Goal: Find contact information: Find contact information

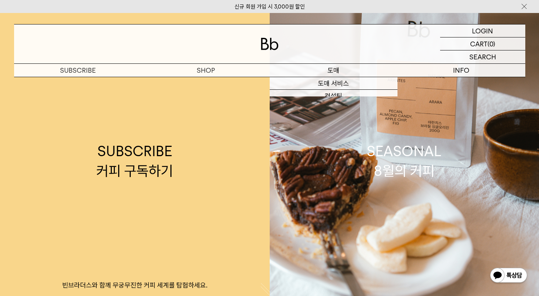
click at [328, 72] on p "도매" at bounding box center [334, 70] width 128 height 13
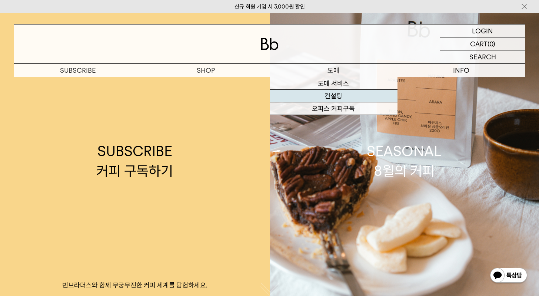
click at [327, 95] on link "컨설팅" at bounding box center [334, 96] width 128 height 13
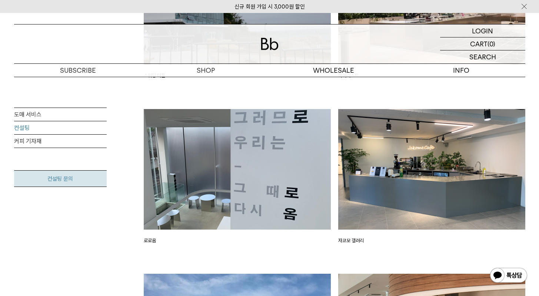
scroll to position [1165, 0]
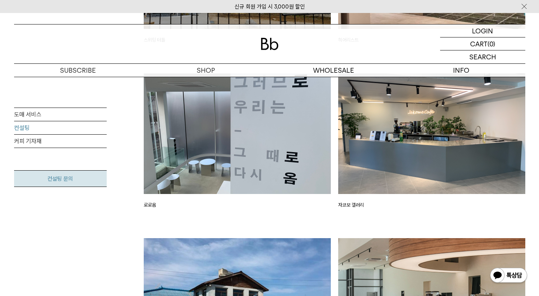
click at [66, 176] on link "컨설팅 문의" at bounding box center [60, 178] width 93 height 17
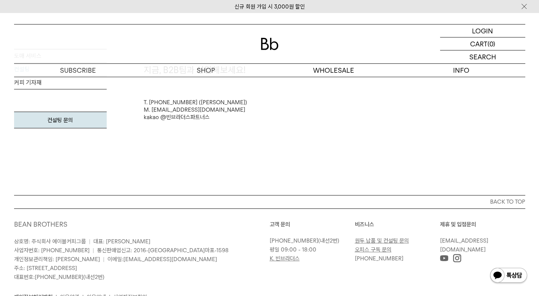
scroll to position [2026, 0]
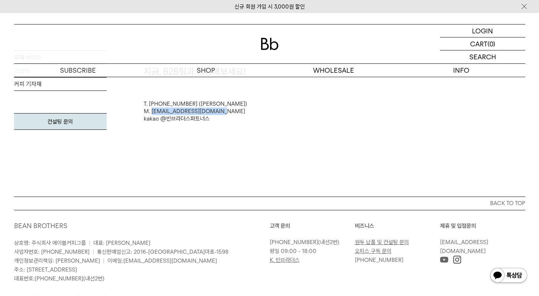
drag, startPoint x: 224, startPoint y: 110, endPoint x: 152, endPoint y: 111, distance: 71.2
click at [152, 111] on div "T. 010-8767-4709 (김범용 매니저) M. b2b@ablecoffeegroup.com kakao @빈브라더스파트너스" at bounding box center [335, 111] width 382 height 22
copy link "b2b@ablecoffeegroup.com"
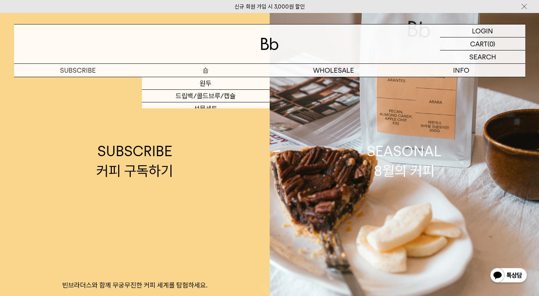
click at [207, 72] on p "숍" at bounding box center [206, 70] width 128 height 13
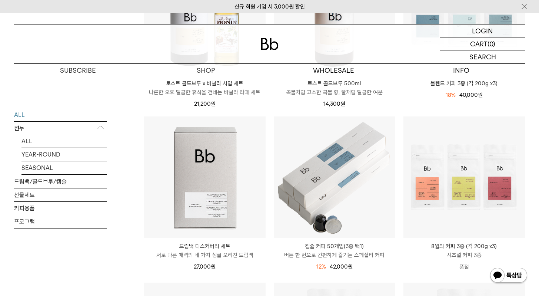
scroll to position [253, 0]
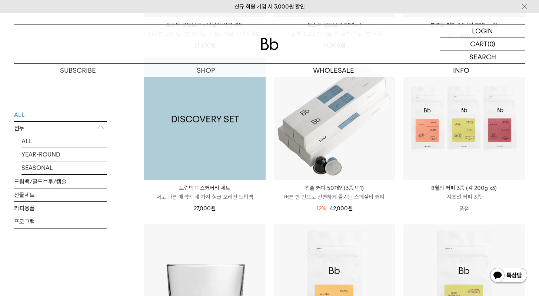
click at [180, 176] on img at bounding box center [205, 119] width 122 height 122
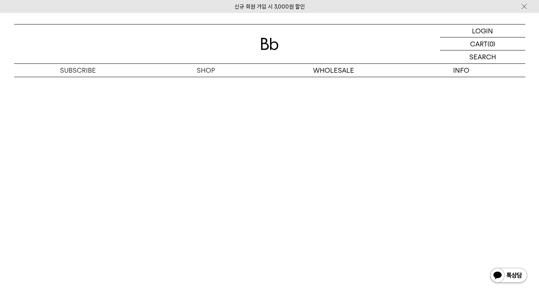
scroll to position [1953, 0]
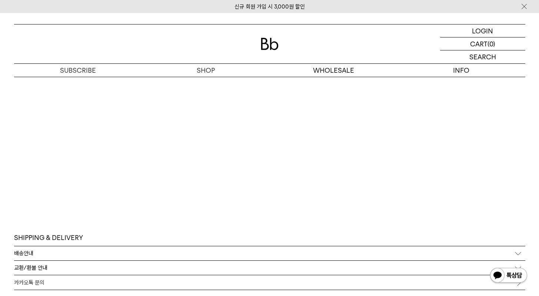
scroll to position [1873, 0]
